Goal: Find specific page/section: Find specific page/section

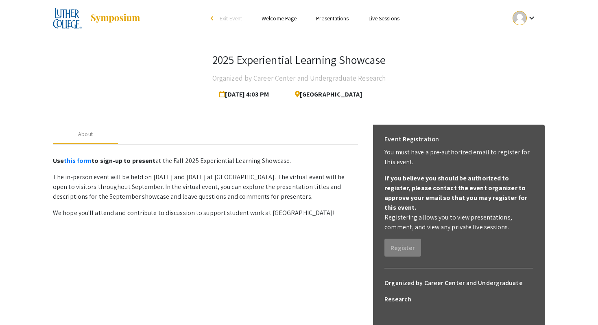
click at [330, 18] on link "Presentations" at bounding box center [332, 18] width 33 height 7
click at [327, 18] on link "Presentations" at bounding box center [332, 18] width 33 height 7
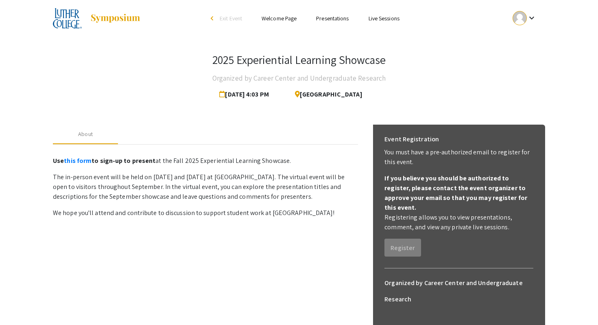
click at [327, 18] on link "Presentations" at bounding box center [332, 18] width 33 height 7
click at [271, 19] on link "Welcome Page" at bounding box center [279, 18] width 35 height 7
click at [339, 17] on link "Presentations" at bounding box center [332, 18] width 33 height 7
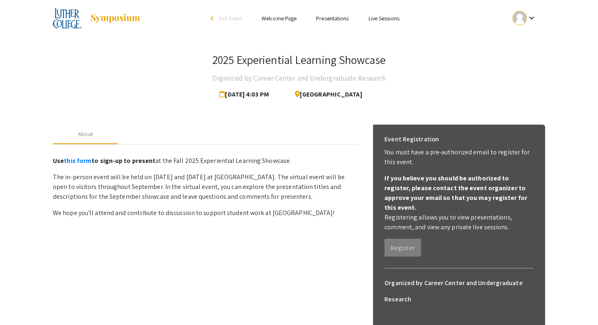
click at [339, 17] on link "Presentations" at bounding box center [332, 18] width 33 height 7
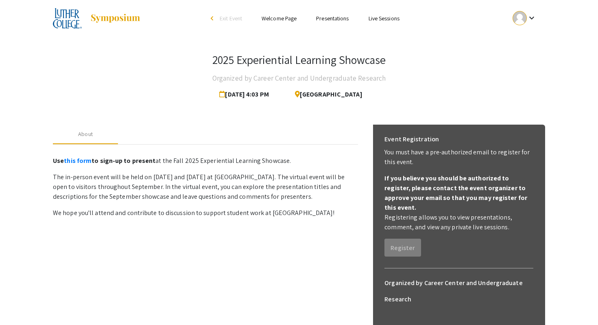
click at [339, 17] on link "Presentations" at bounding box center [332, 18] width 33 height 7
